Goal: Task Accomplishment & Management: Use online tool/utility

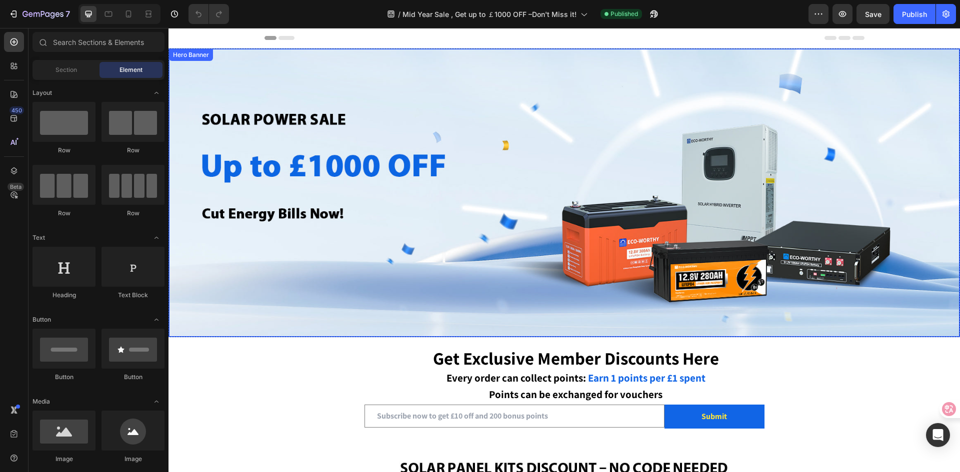
click at [601, 150] on div "Overlay" at bounding box center [564, 193] width 790 height 288
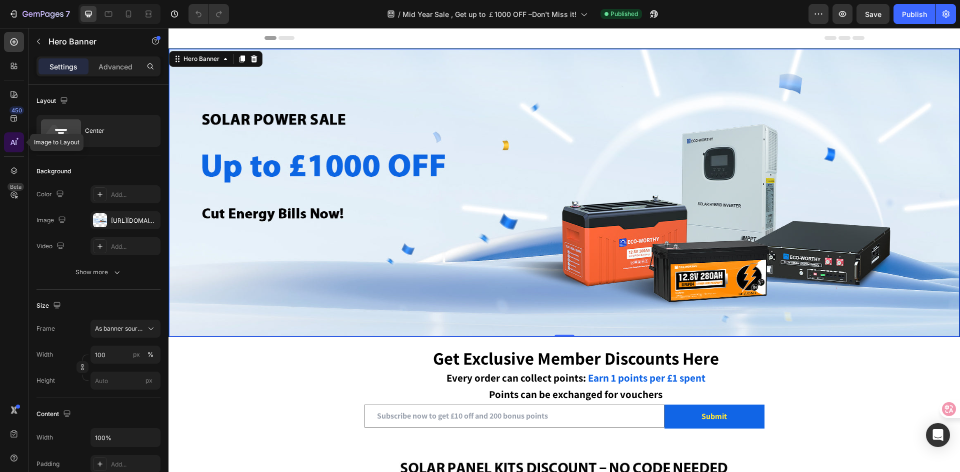
click at [16, 139] on icon at bounding box center [17, 138] width 3 height 3
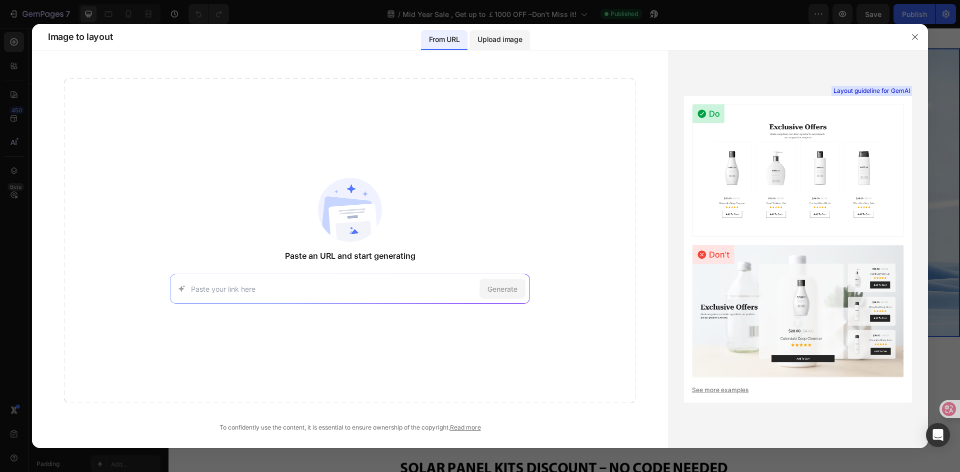
click at [498, 39] on p "Upload image" at bounding box center [499, 39] width 44 height 12
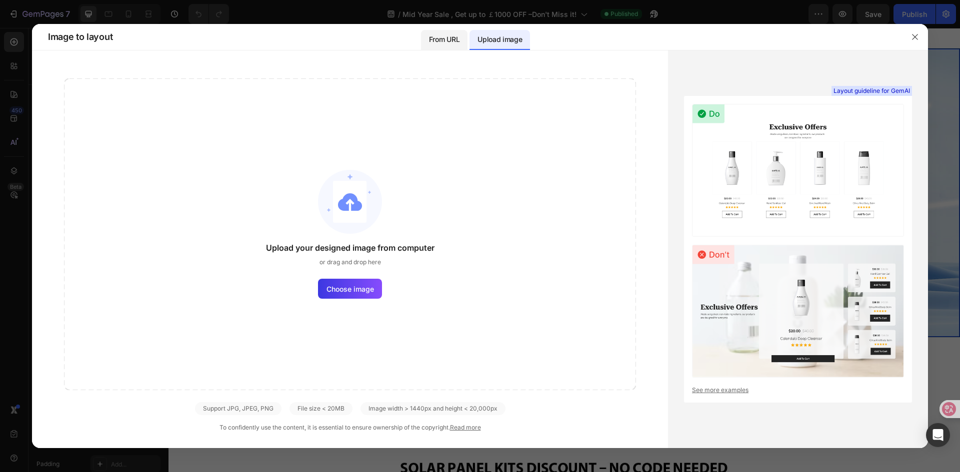
click at [447, 35] on p "From URL" at bounding box center [444, 39] width 30 height 12
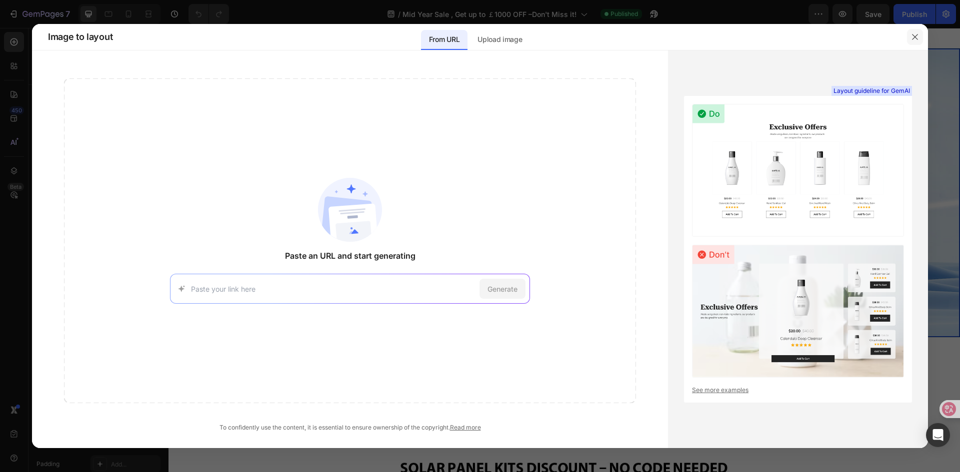
click at [914, 35] on icon "button" at bounding box center [915, 37] width 8 height 8
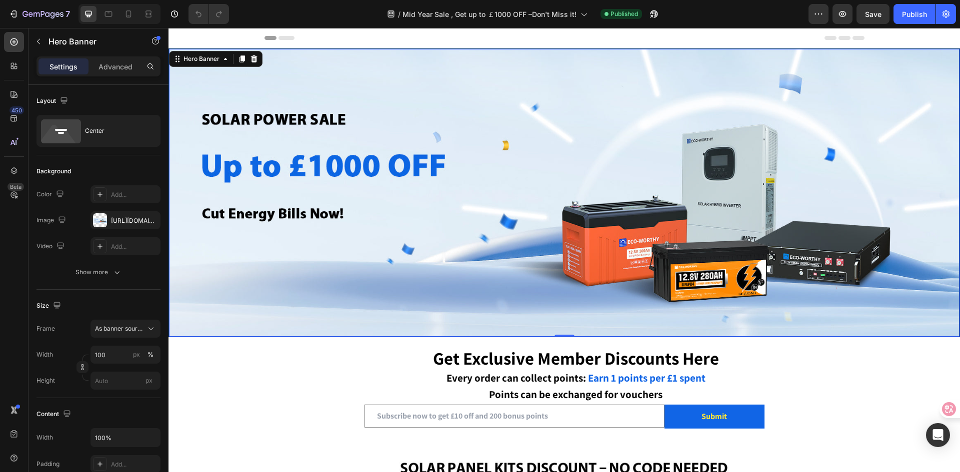
click at [384, 227] on div "Overlay" at bounding box center [564, 193] width 790 height 288
click at [14, 117] on icon at bounding box center [13, 118] width 6 height 6
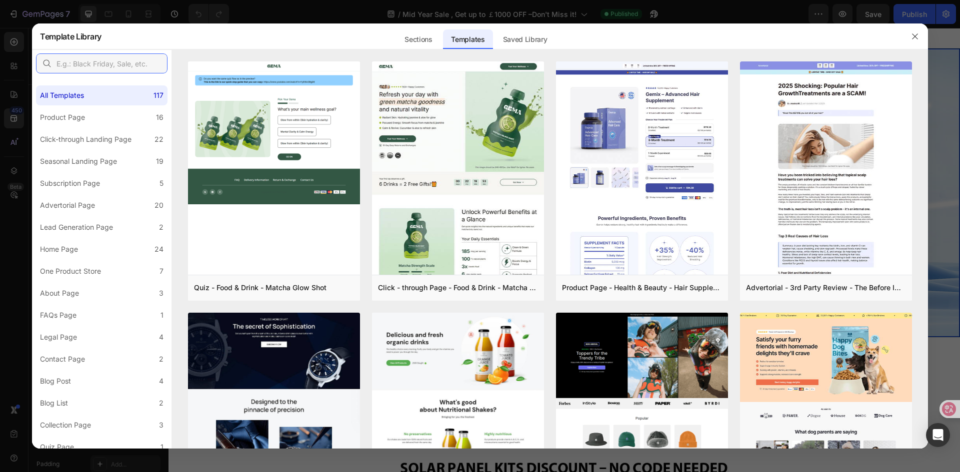
click at [64, 56] on input "text" at bounding box center [101, 63] width 131 height 20
click at [74, 249] on div "Home Page" at bounding box center [59, 249] width 38 height 12
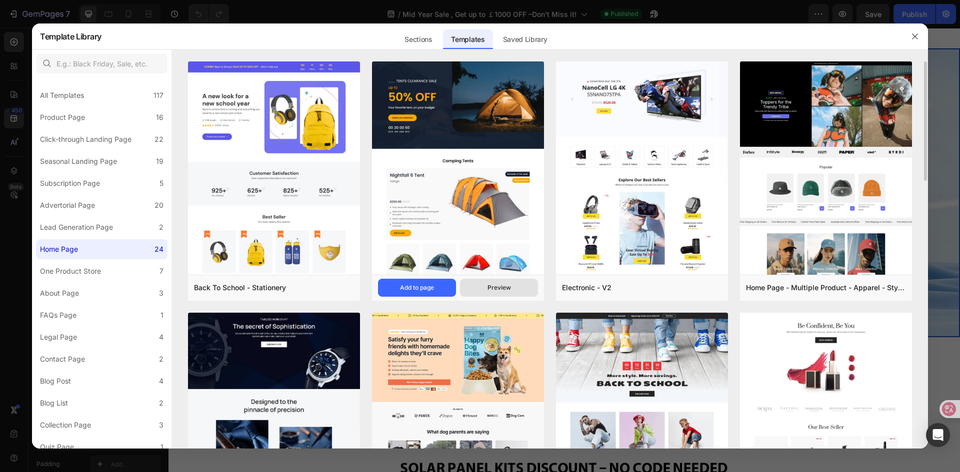
click at [495, 286] on div "Preview" at bounding box center [498, 287] width 23 height 9
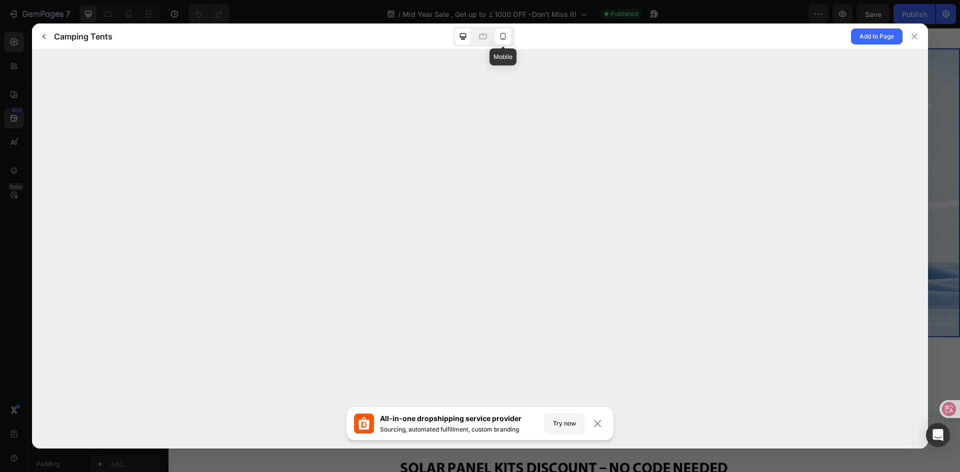
click at [498, 34] on icon at bounding box center [503, 36] width 10 height 10
click at [462, 36] on icon at bounding box center [463, 36] width 6 height 6
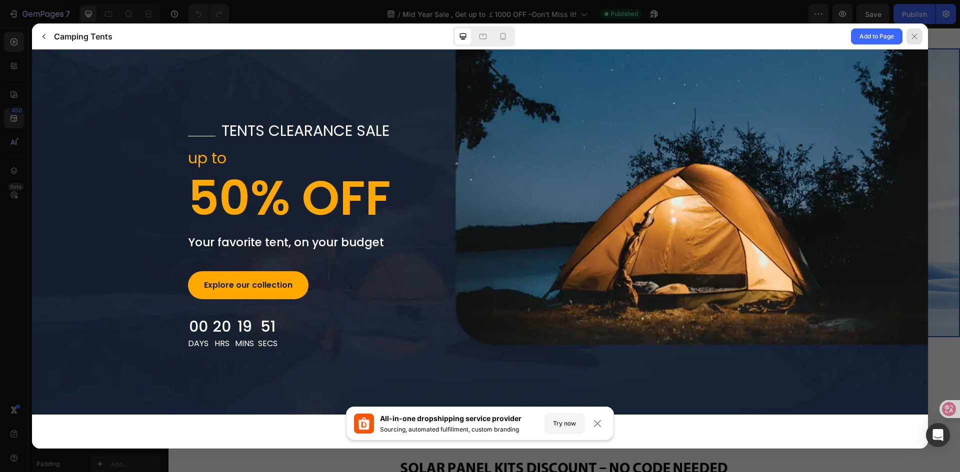
click at [921, 37] on div at bounding box center [914, 36] width 16 height 16
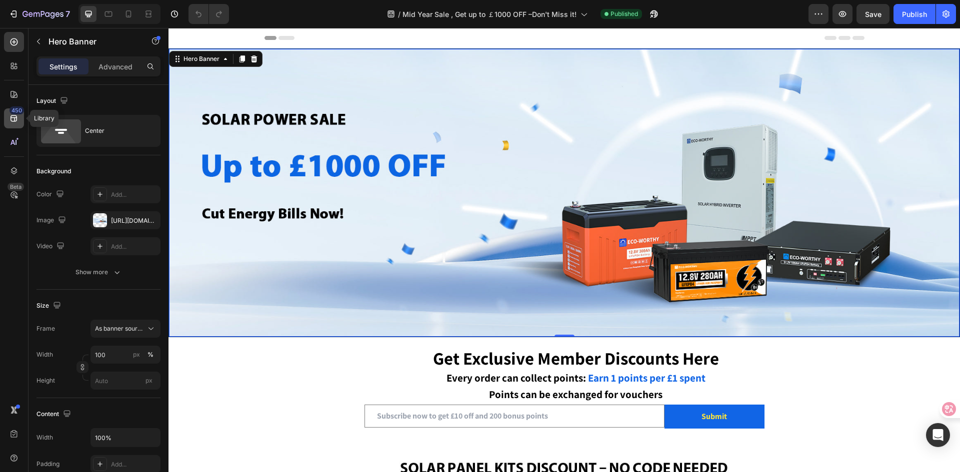
click at [11, 118] on icon at bounding box center [14, 118] width 10 height 10
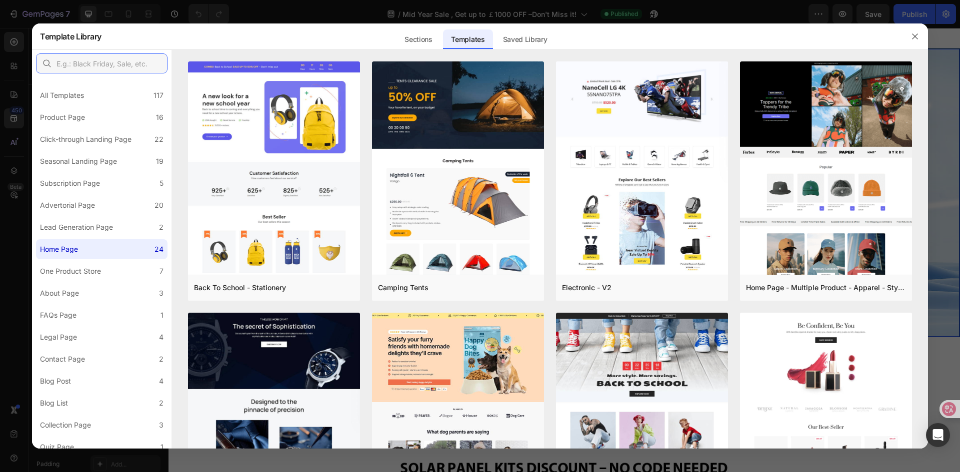
click at [89, 62] on input "text" at bounding box center [101, 63] width 131 height 20
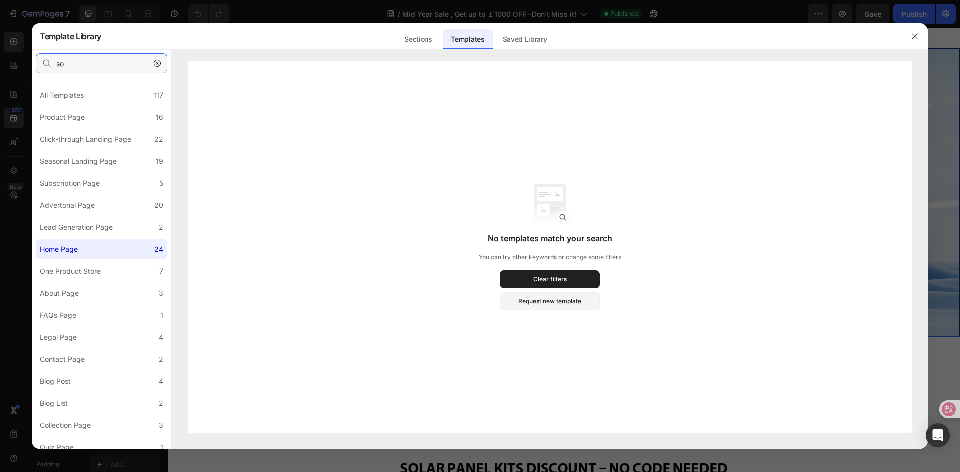
type input "s"
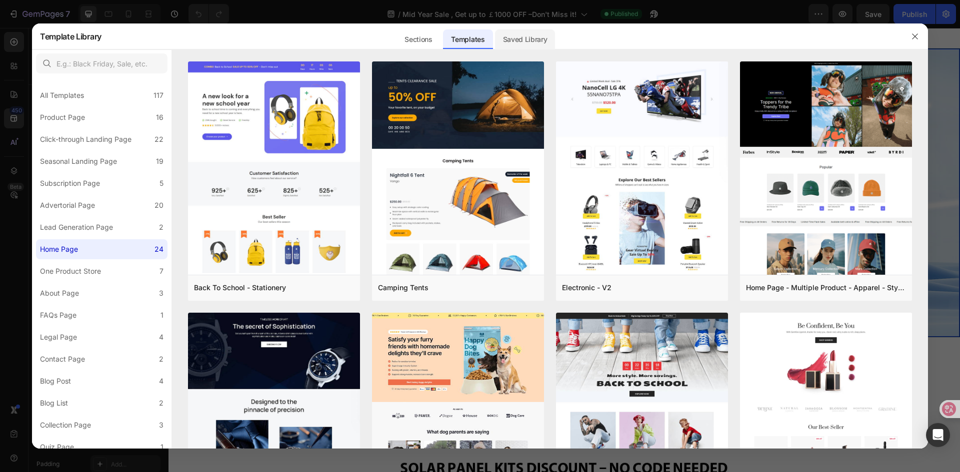
click at [516, 44] on div "Saved Library" at bounding box center [525, 39] width 60 height 20
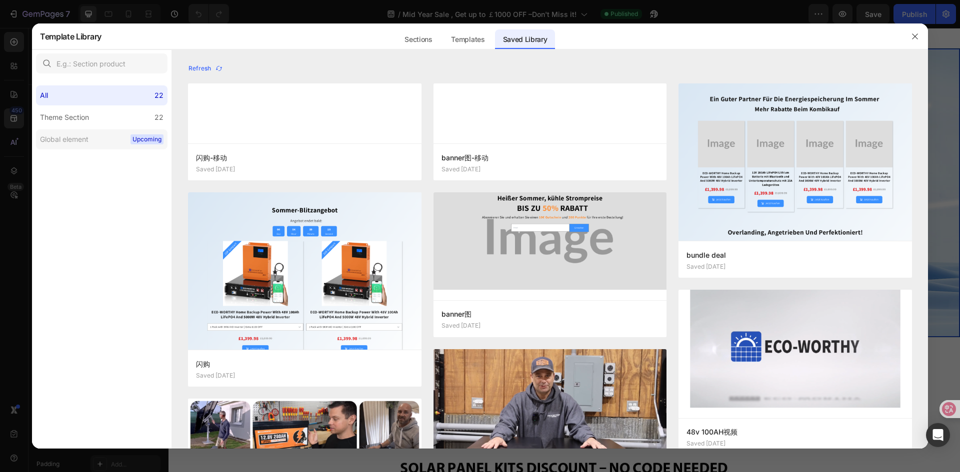
click at [125, 141] on label "Global element Upcoming" at bounding box center [101, 139] width 131 height 20
click at [115, 116] on label "Theme Section 22" at bounding box center [101, 117] width 131 height 20
click at [463, 40] on div "Templates" at bounding box center [467, 39] width 49 height 20
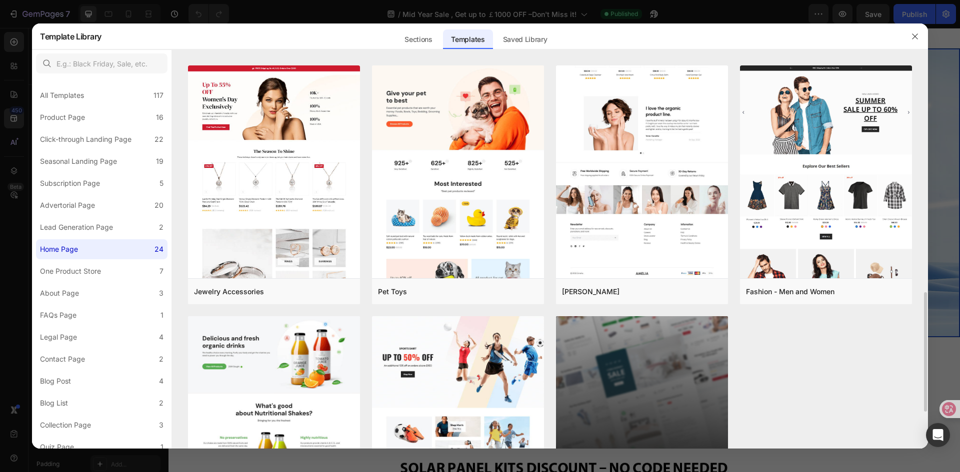
scroll to position [869, 0]
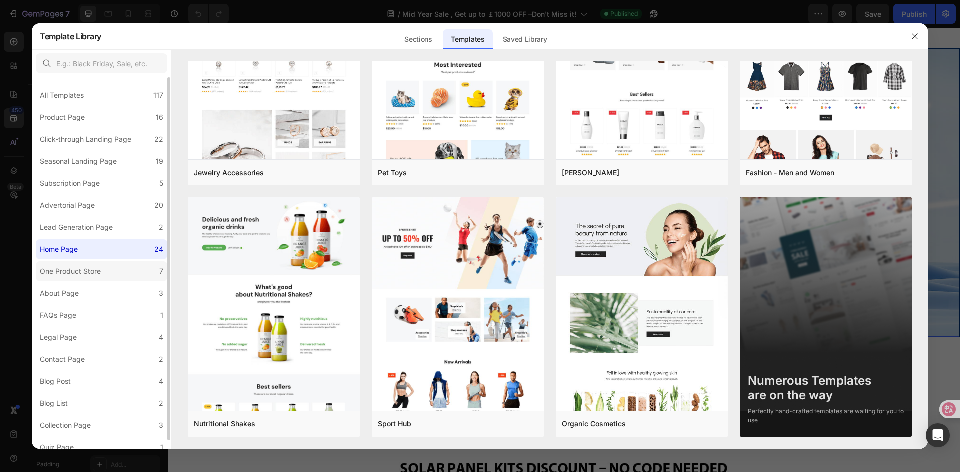
click at [80, 268] on div "One Product Store" at bounding box center [70, 271] width 61 height 12
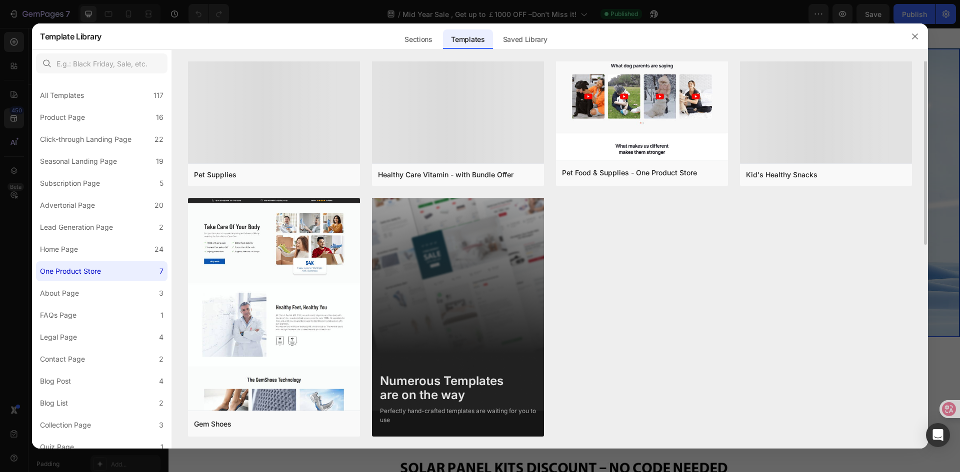
scroll to position [0, 0]
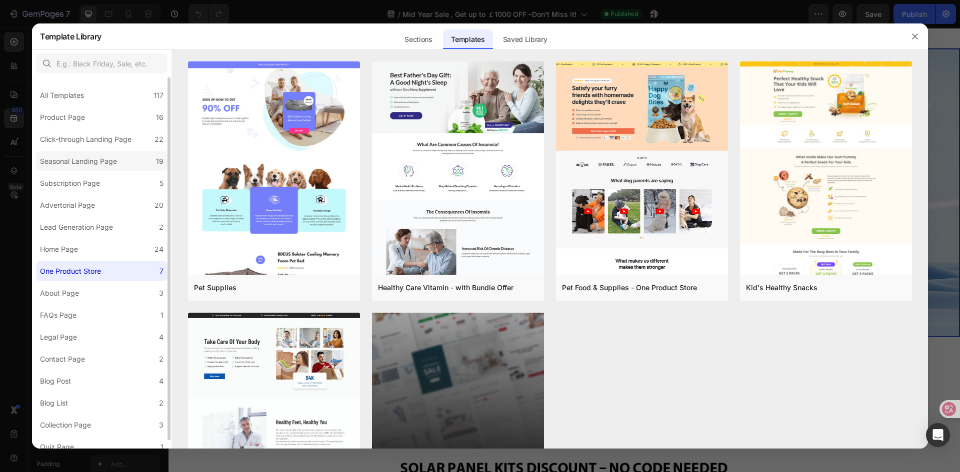
click at [73, 167] on div "Seasonal Landing Page" at bounding box center [78, 161] width 77 height 12
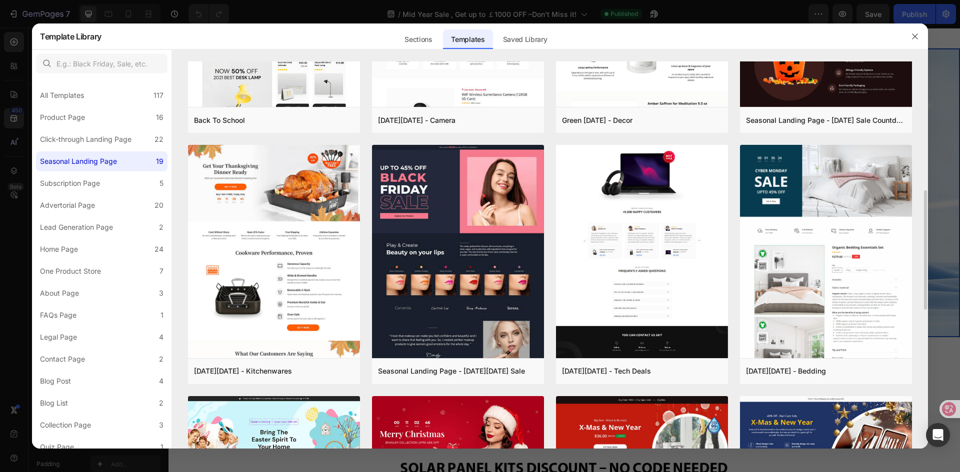
scroll to position [269, 0]
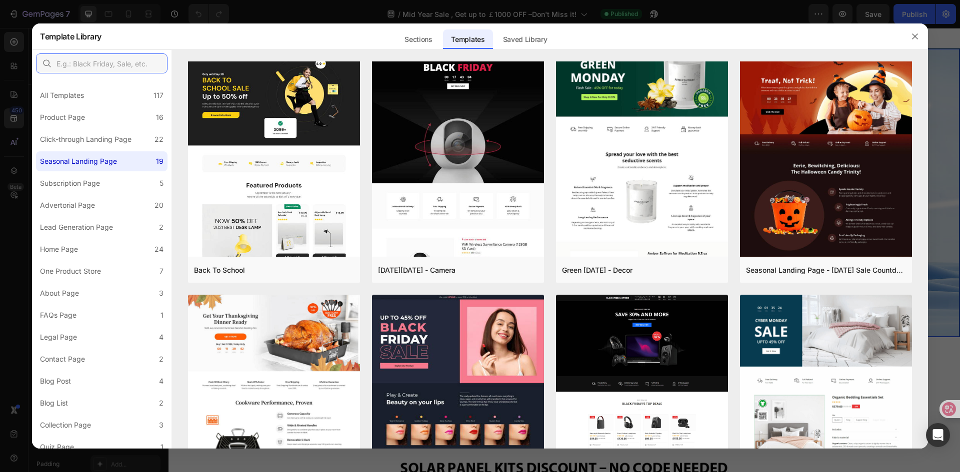
click at [82, 56] on input "text" at bounding box center [101, 63] width 131 height 20
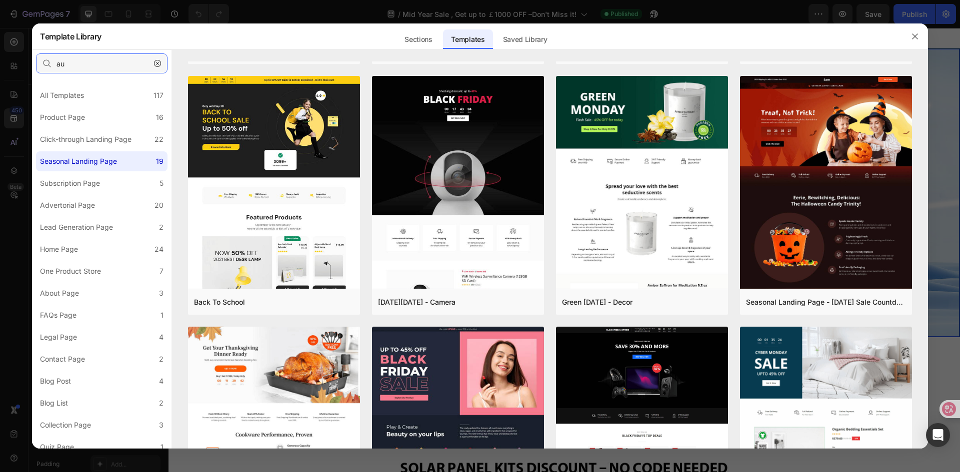
scroll to position [0, 0]
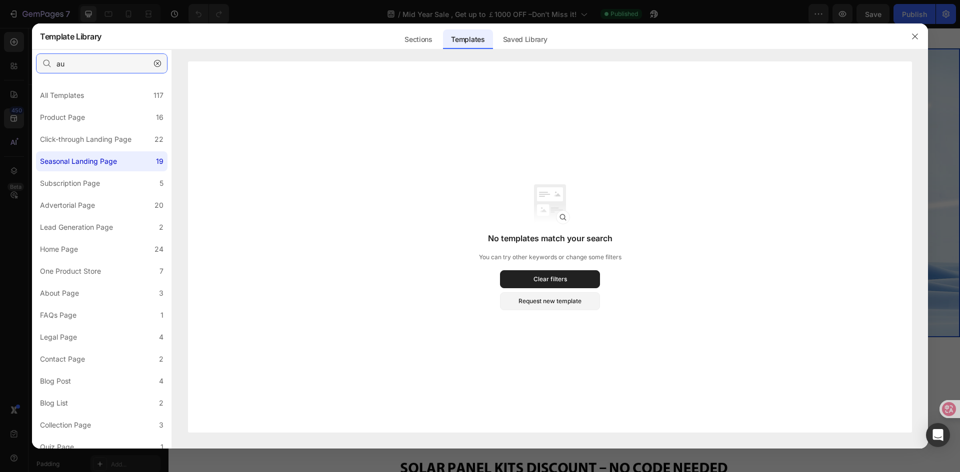
type input "a"
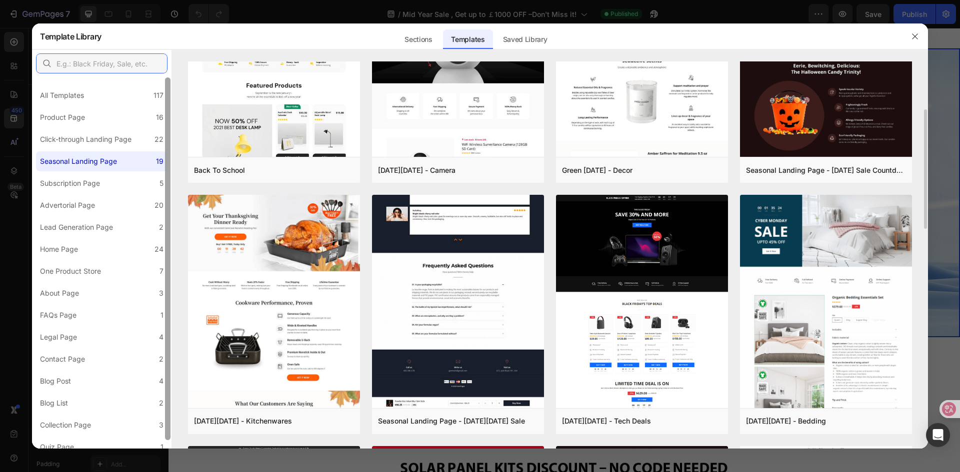
scroll to position [319, 0]
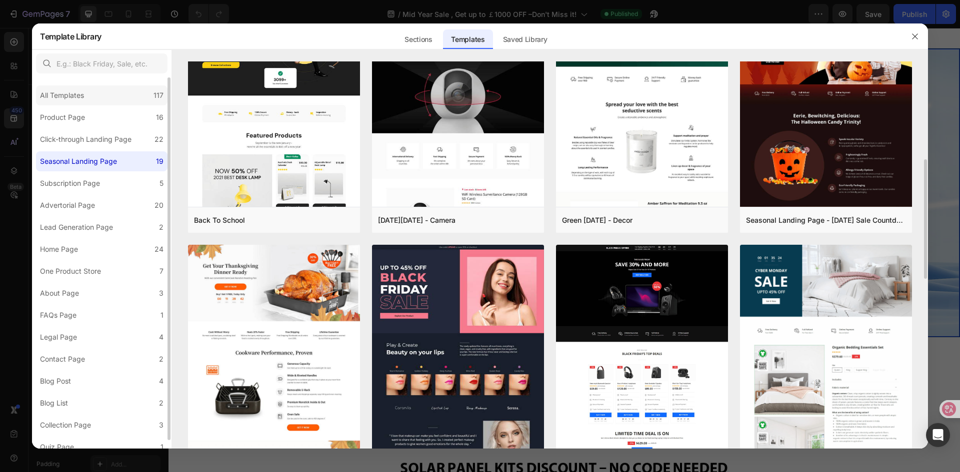
click at [66, 102] on div "All Templates 117" at bounding box center [101, 95] width 131 height 20
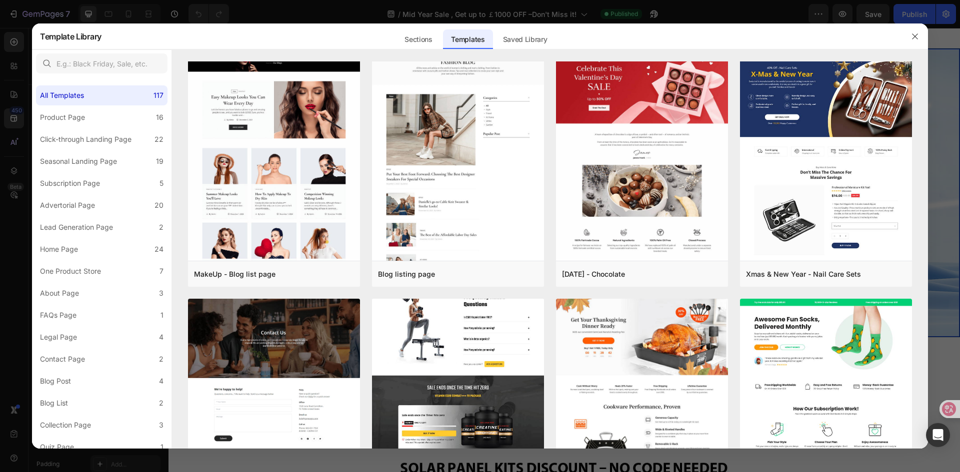
scroll to position [4533, 0]
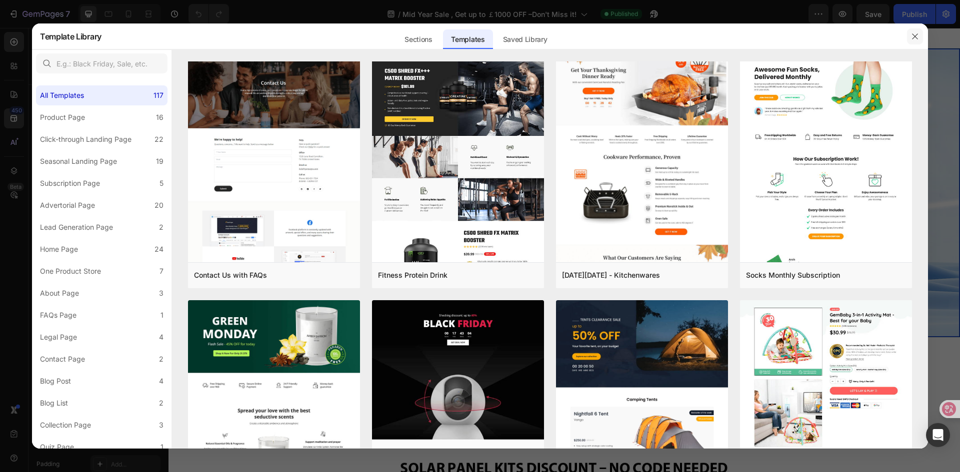
click at [917, 35] on icon "button" at bounding box center [915, 36] width 8 height 8
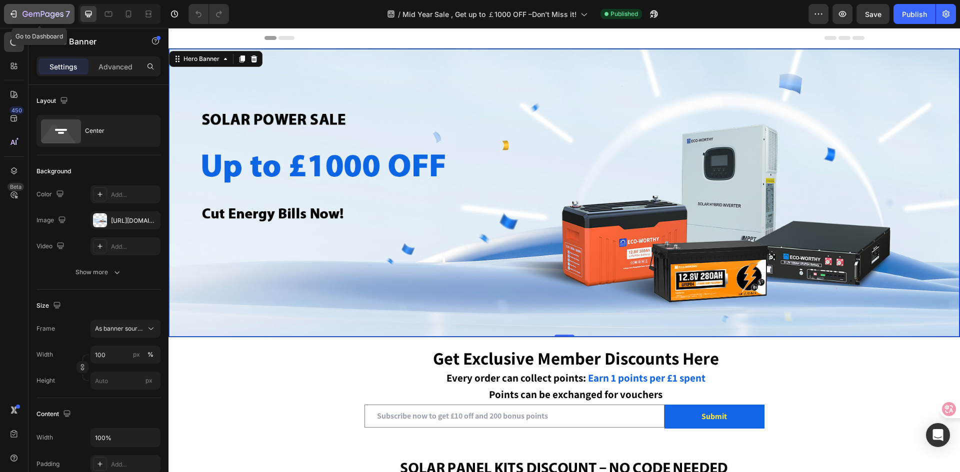
click at [14, 16] on icon "button" at bounding box center [13, 14] width 10 height 10
